Goal: Task Accomplishment & Management: Use online tool/utility

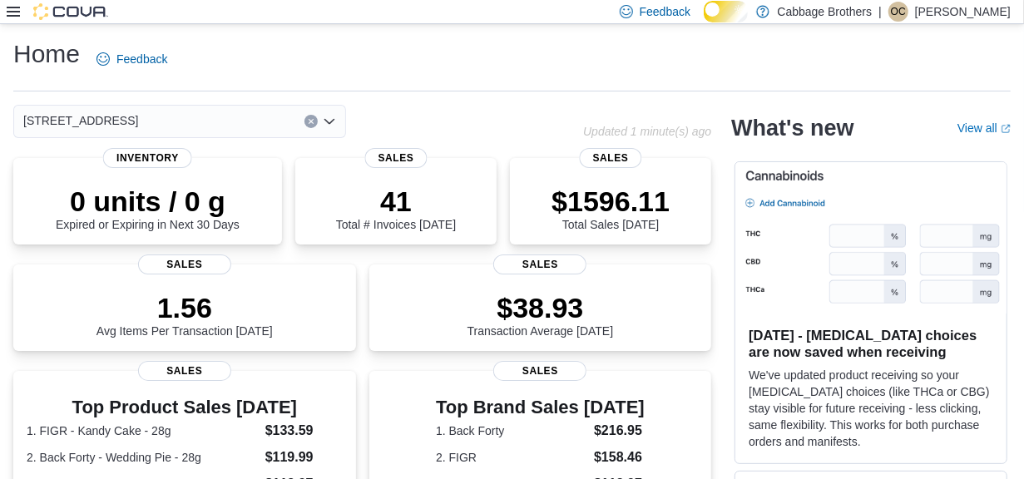
click at [9, 12] on icon at bounding box center [13, 12] width 13 height 10
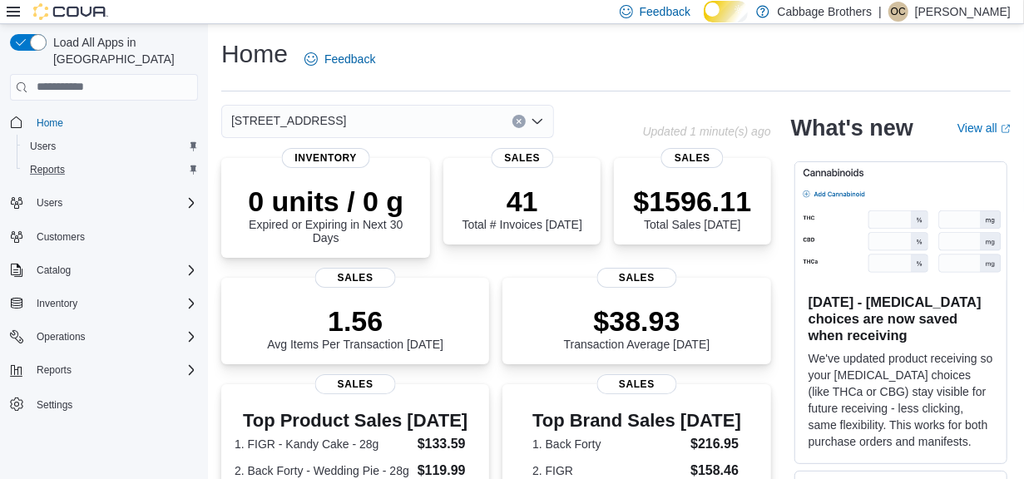
click at [42, 158] on button "Reports" at bounding box center [111, 169] width 188 height 23
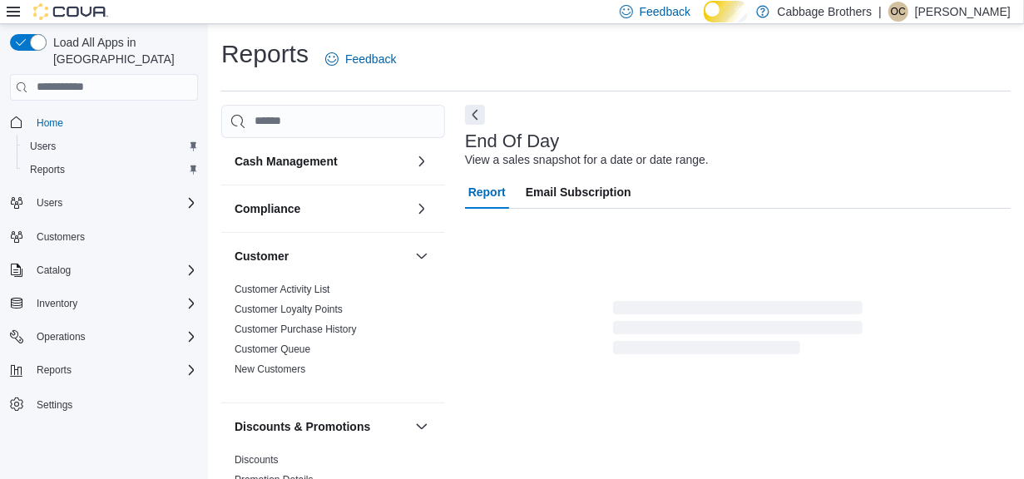
click at [13, 12] on icon at bounding box center [13, 11] width 13 height 13
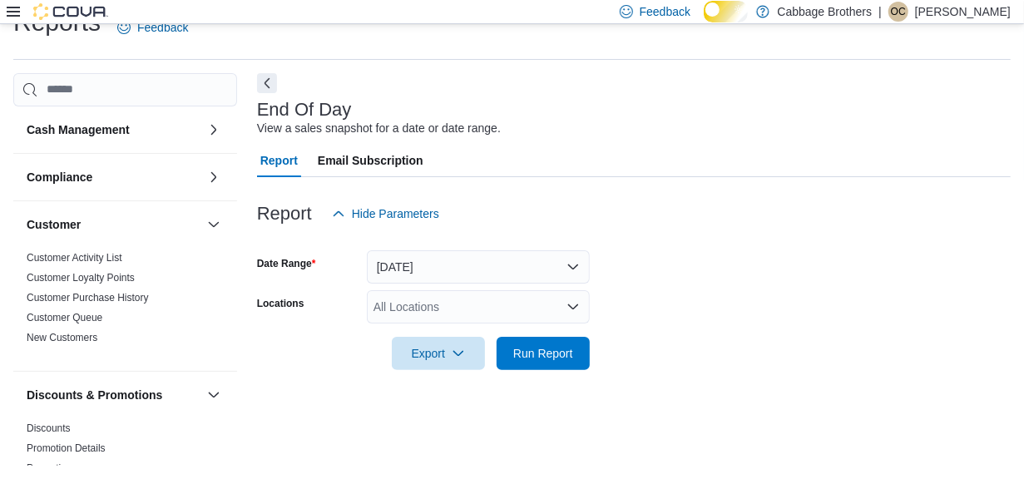
scroll to position [40, 0]
click at [571, 314] on icon "Open list of options" at bounding box center [573, 306] width 13 height 13
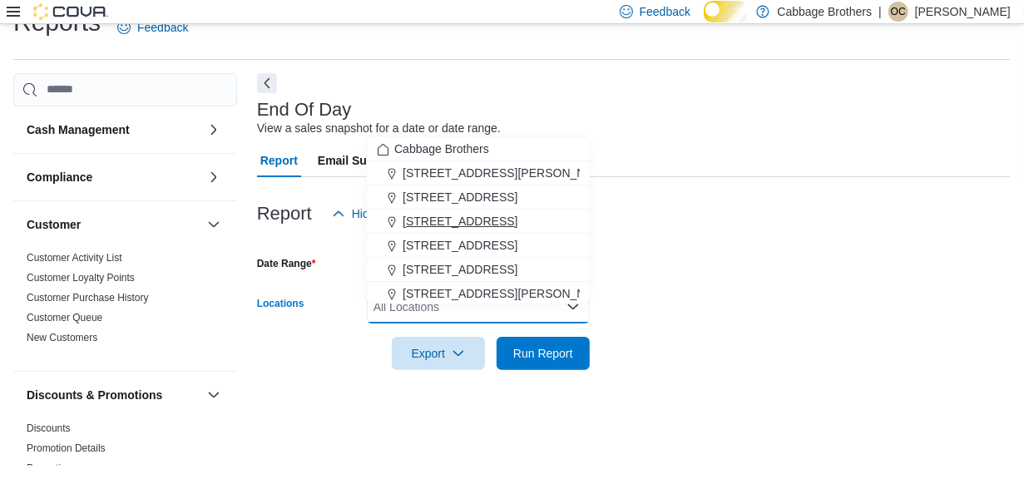
click at [439, 213] on span "483 Hwy #8" at bounding box center [460, 221] width 115 height 17
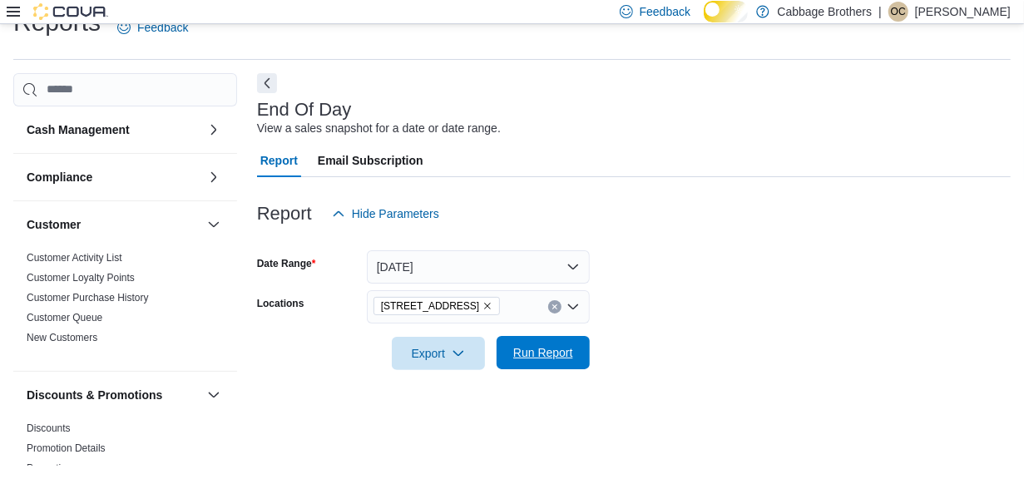
click at [522, 356] on span "Run Report" at bounding box center [543, 352] width 60 height 17
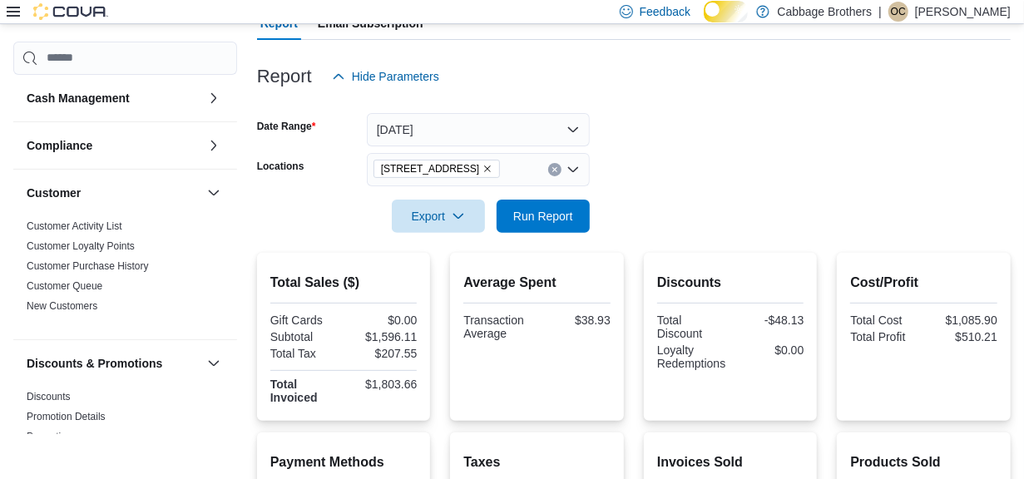
scroll to position [138, 0]
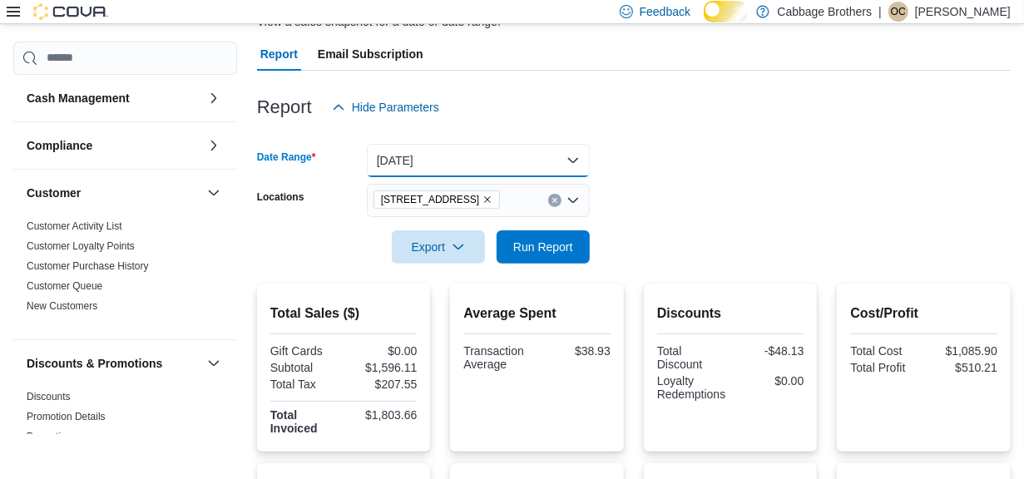
click at [569, 171] on button "Today" at bounding box center [478, 160] width 223 height 33
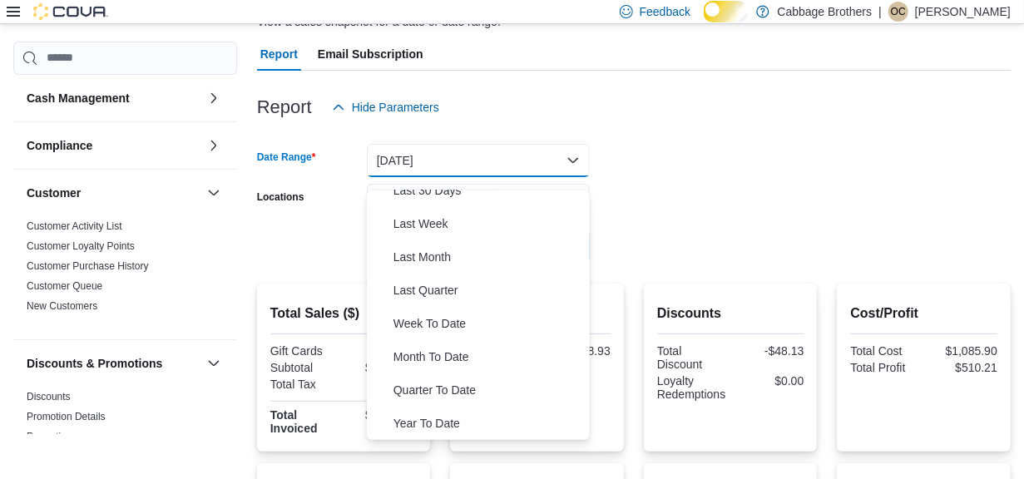
scroll to position [349, 0]
click at [445, 419] on span "Year To Date" at bounding box center [489, 424] width 190 height 20
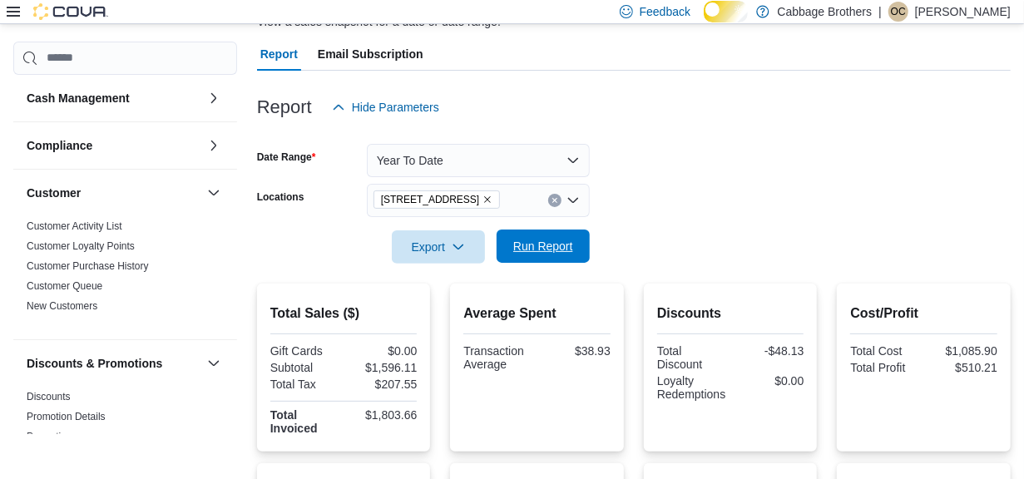
click at [546, 250] on span "Run Report" at bounding box center [543, 246] width 60 height 17
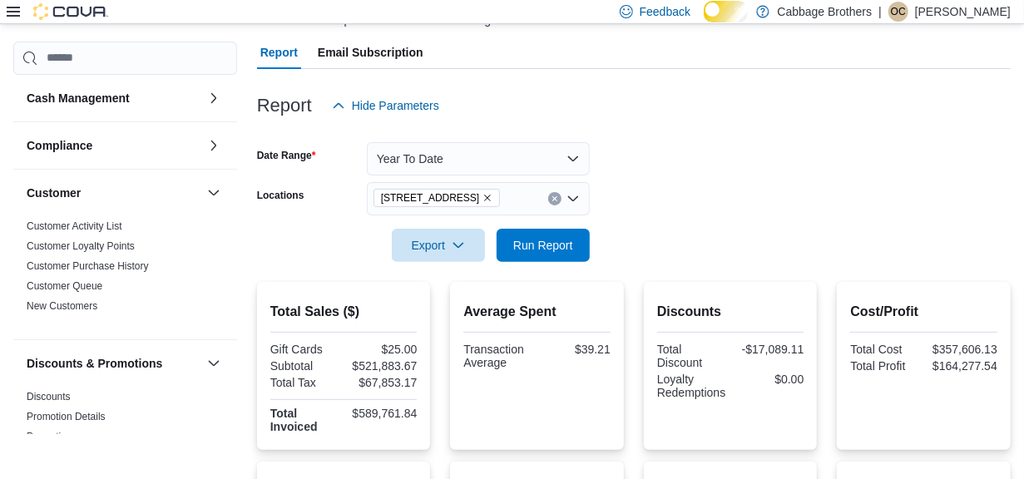
scroll to position [138, 0]
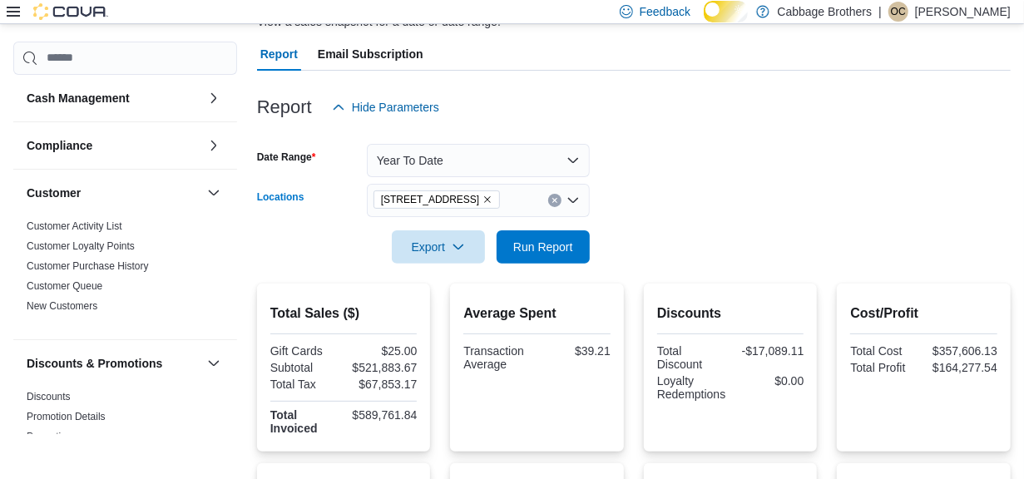
click at [485, 203] on icon "Remove 483 Hwy #8 from selection in this group" at bounding box center [488, 199] width 7 height 7
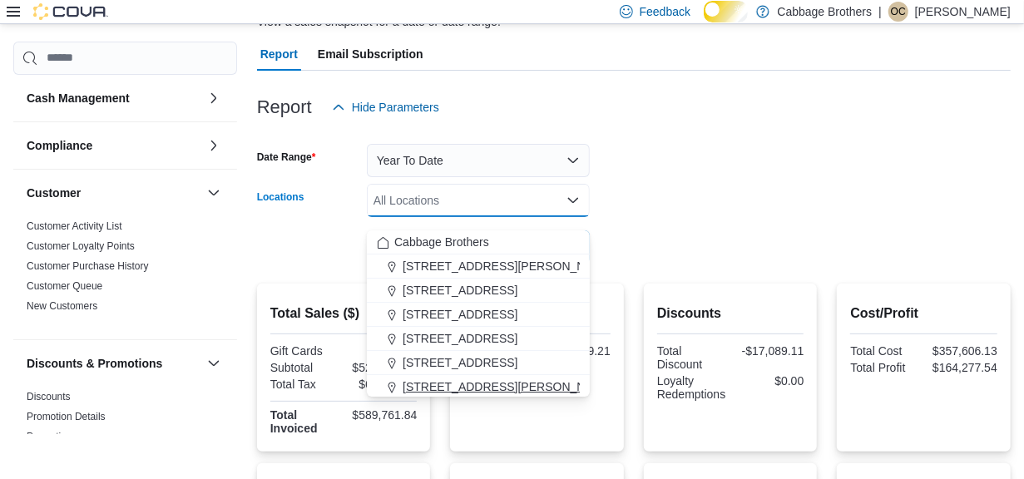
click at [461, 380] on span "830 Upper James Street" at bounding box center [508, 387] width 211 height 17
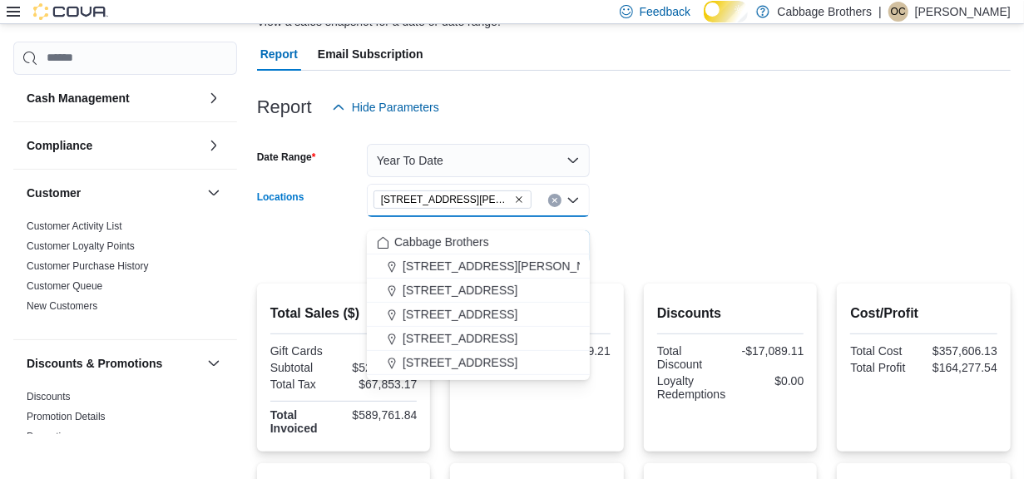
click at [845, 138] on div at bounding box center [634, 134] width 754 height 20
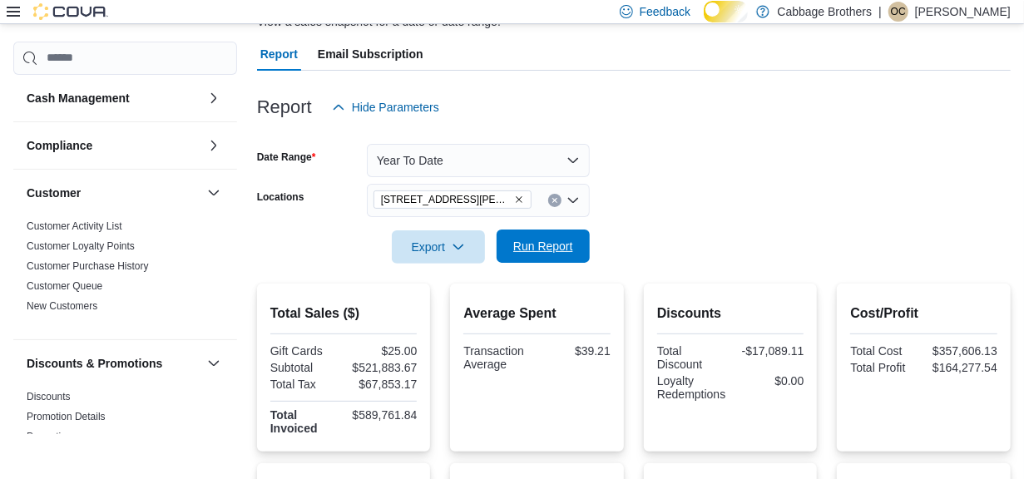
click at [524, 250] on span "Run Report" at bounding box center [543, 246] width 60 height 17
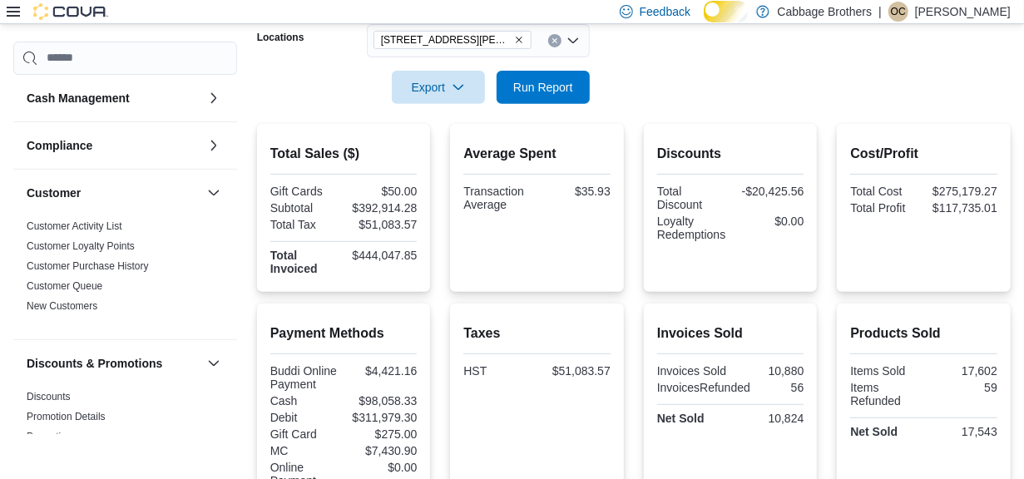
scroll to position [296, 0]
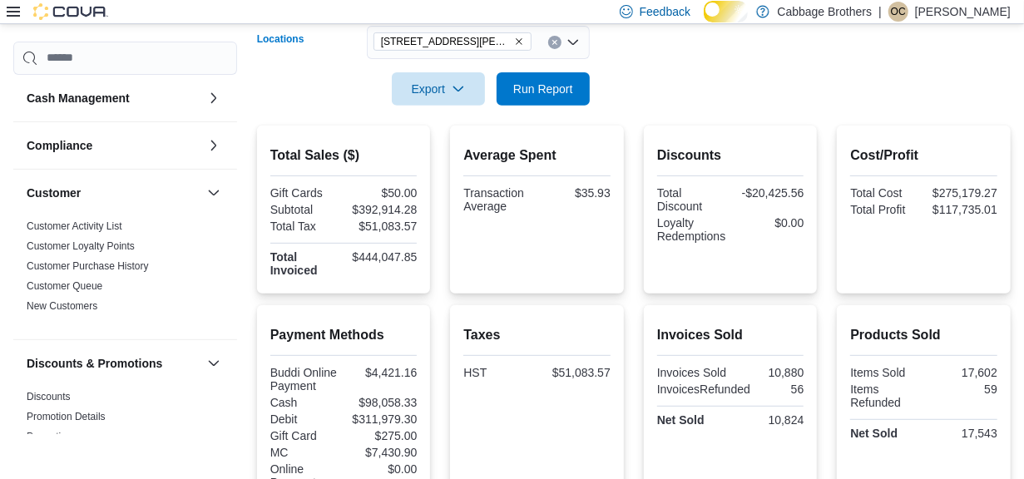
click at [521, 47] on icon "Remove 830 Upper James Street from selection in this group" at bounding box center [519, 42] width 10 height 10
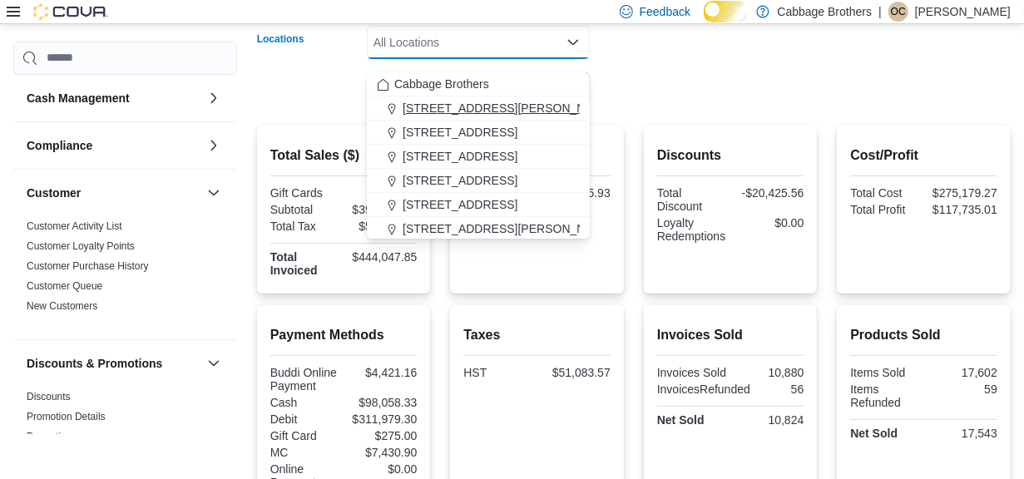
click at [479, 106] on span "192 Locke St S" at bounding box center [508, 108] width 211 height 17
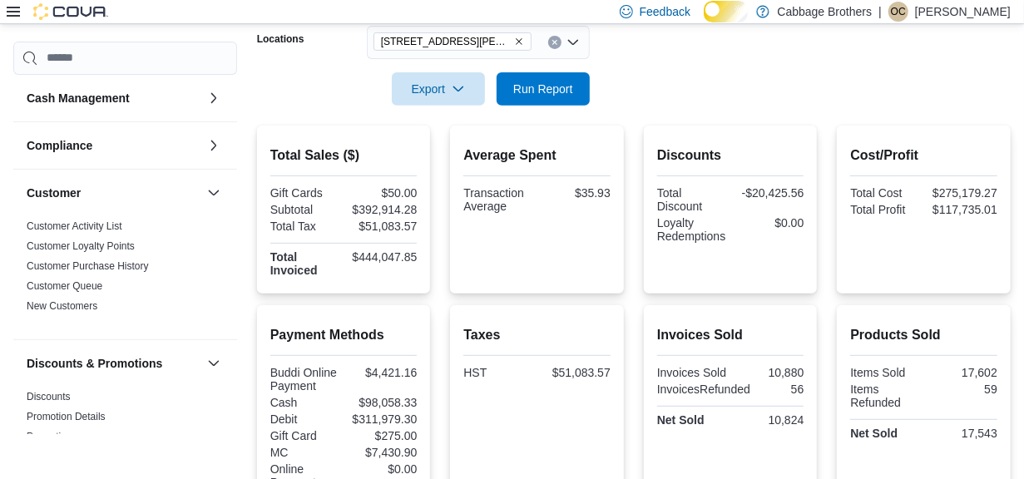
click at [683, 102] on form "Date Range Year To Date Locations 192 Locke St S Export Run Report" at bounding box center [634, 36] width 754 height 140
click at [531, 97] on span "Run Report" at bounding box center [543, 88] width 60 height 17
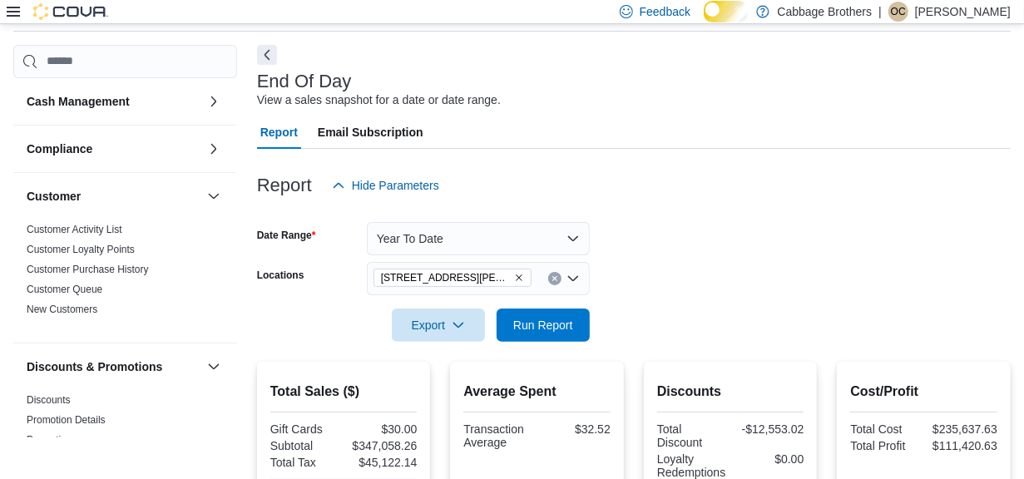
scroll to position [65, 0]
